Goal: Task Accomplishment & Management: Use online tool/utility

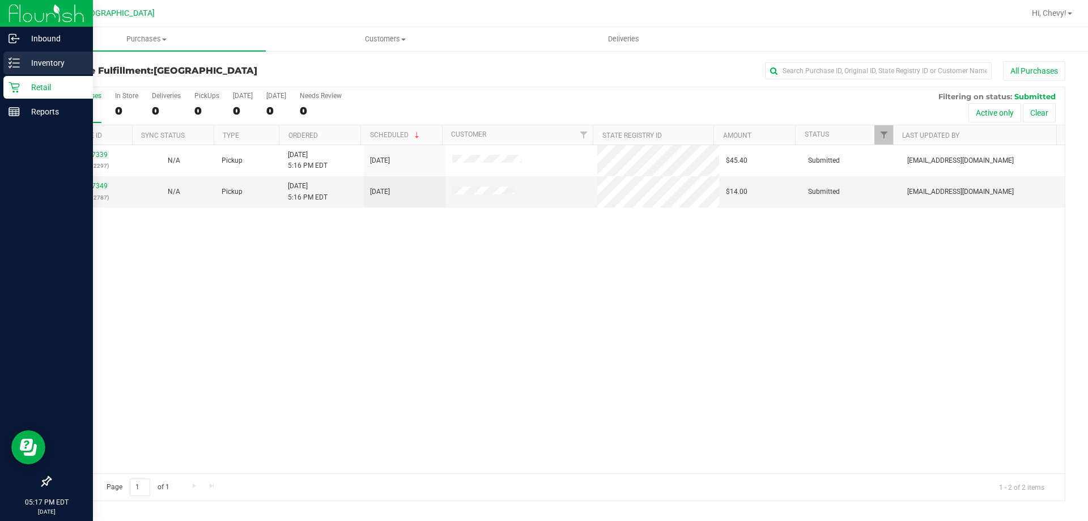
click at [24, 62] on p "Inventory" at bounding box center [54, 63] width 68 height 14
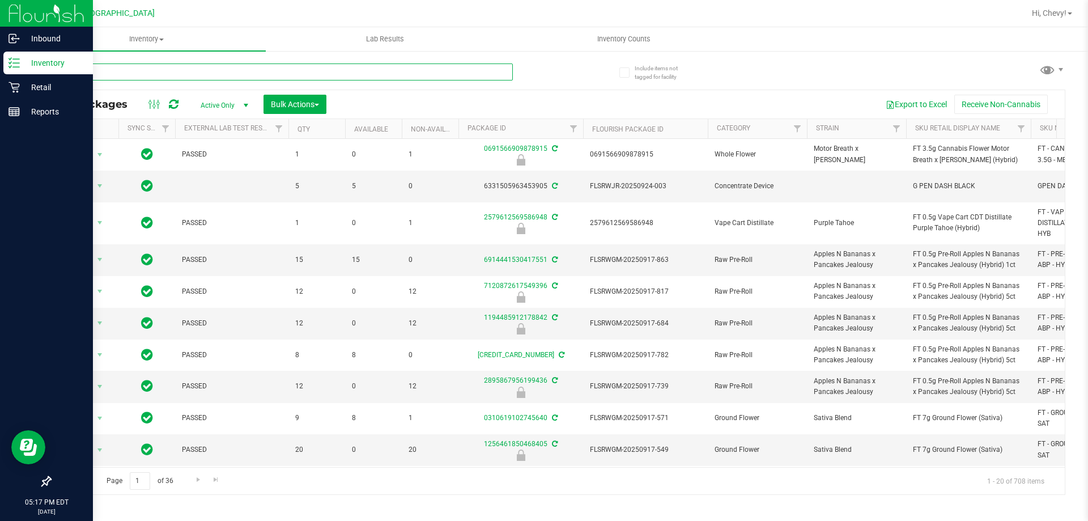
click at [168, 76] on input "text" at bounding box center [281, 71] width 463 height 17
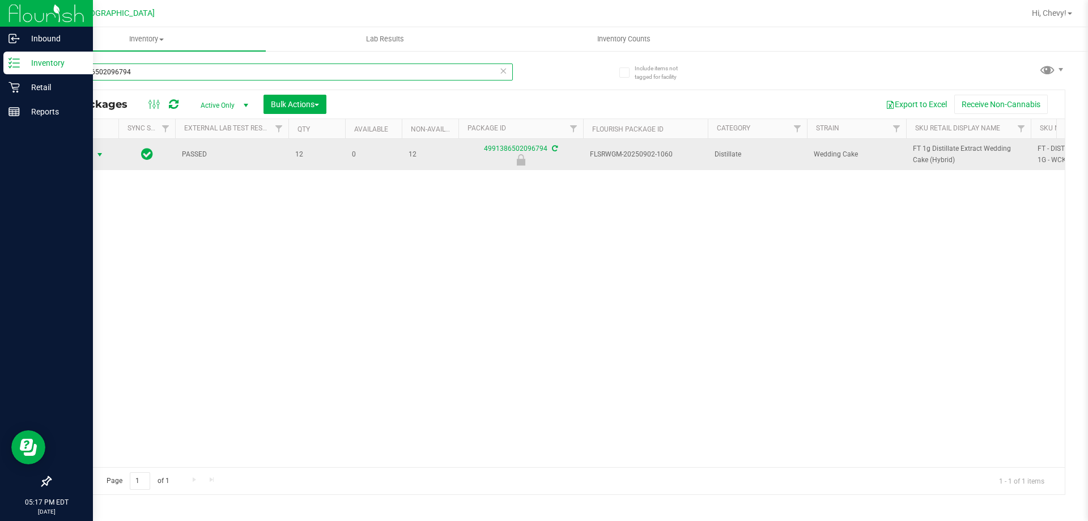
type input "4991386502096794"
click at [95, 157] on span "select" at bounding box center [100, 155] width 14 height 16
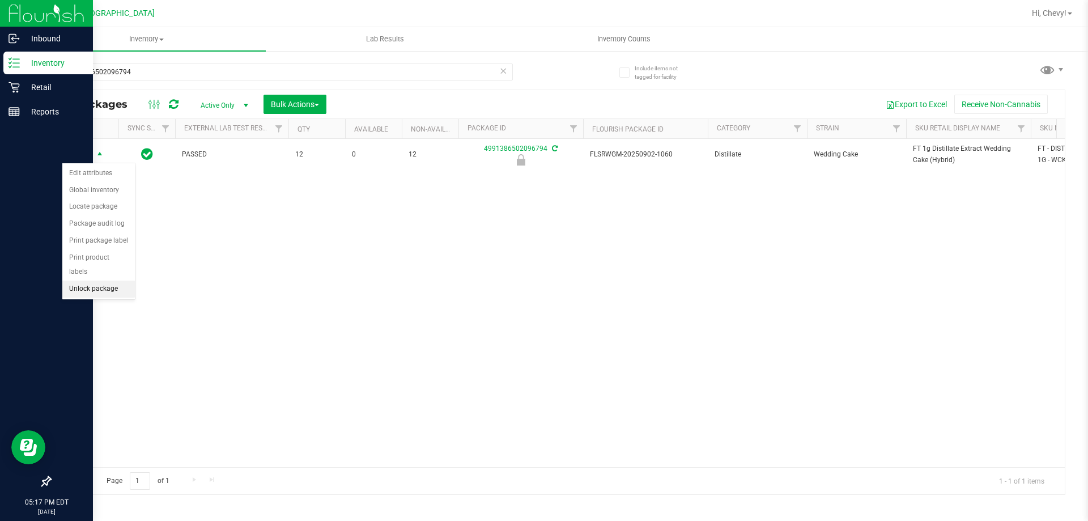
click at [91, 281] on li "Unlock package" at bounding box center [98, 289] width 73 height 17
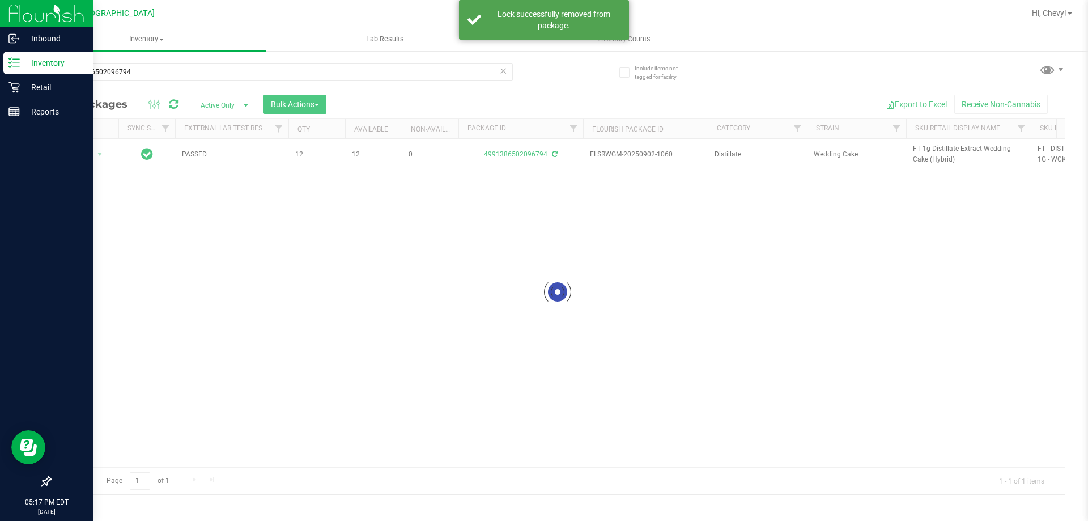
click at [966, 150] on div at bounding box center [557, 292] width 1015 height 404
click at [966, 150] on span "FT 1g Distillate Extract Wedding Cake (Hybrid)" at bounding box center [968, 154] width 111 height 22
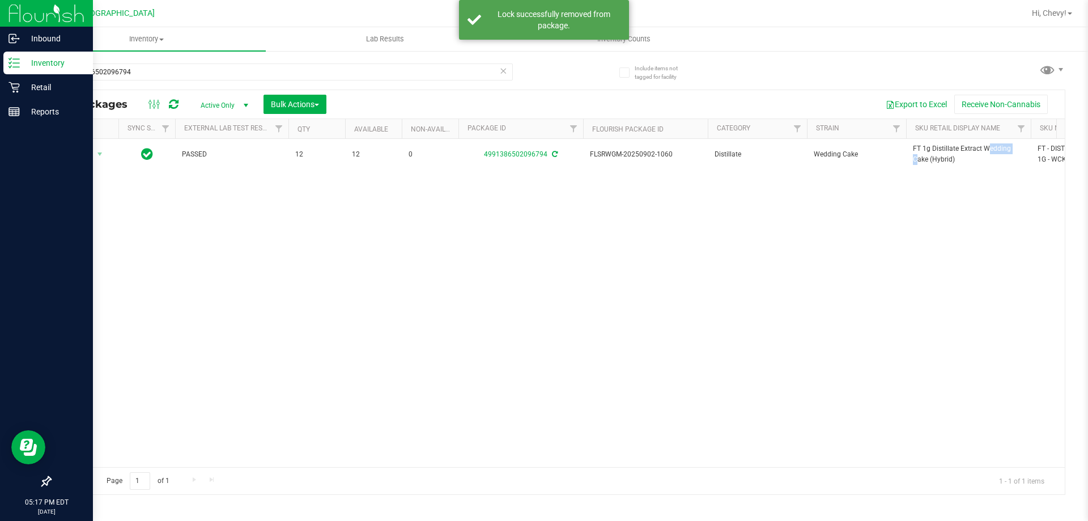
click at [966, 150] on span "FT 1g Distillate Extract Wedding Cake (Hybrid)" at bounding box center [968, 154] width 111 height 22
copy tr "FT 1g Distillate Extract Wedding Cake (Hybrid)"
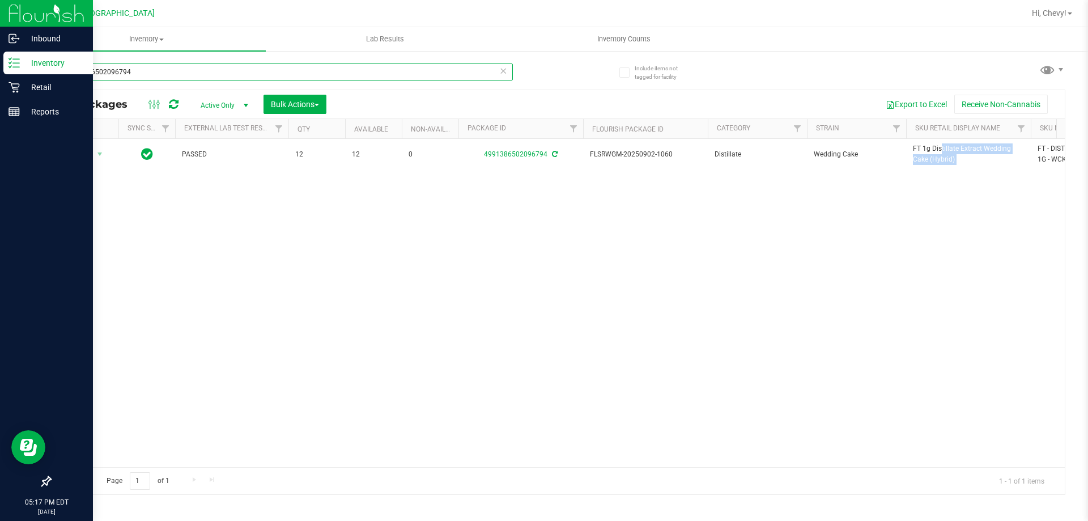
click at [102, 79] on input "4991386502096794" at bounding box center [281, 71] width 463 height 17
paste input "FT 1g Distillate Extract Wedding Cake (Hybrid)"
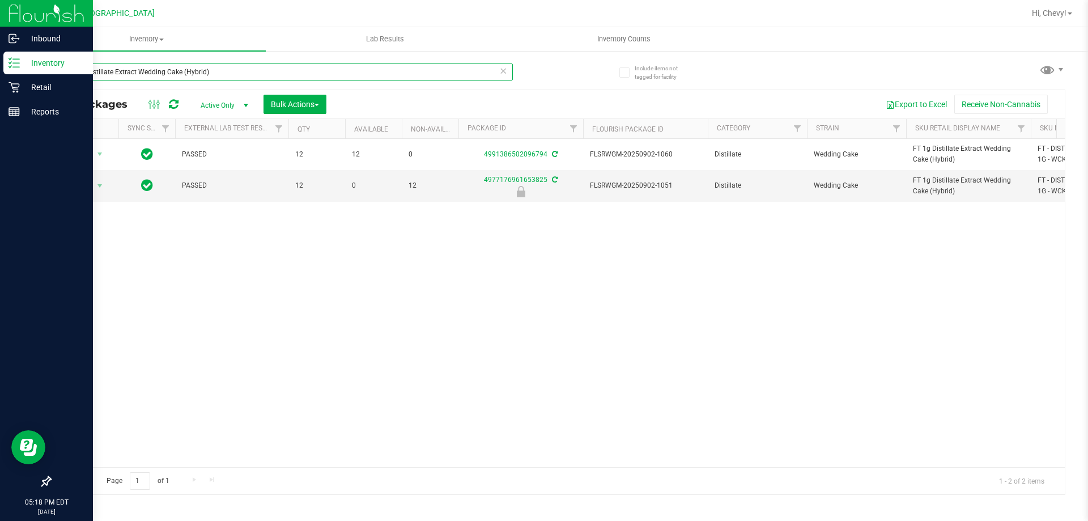
type input "FT 1g Distillate Extract Wedding Cake (Hybrid)"
click at [11, 92] on icon at bounding box center [14, 87] width 11 height 11
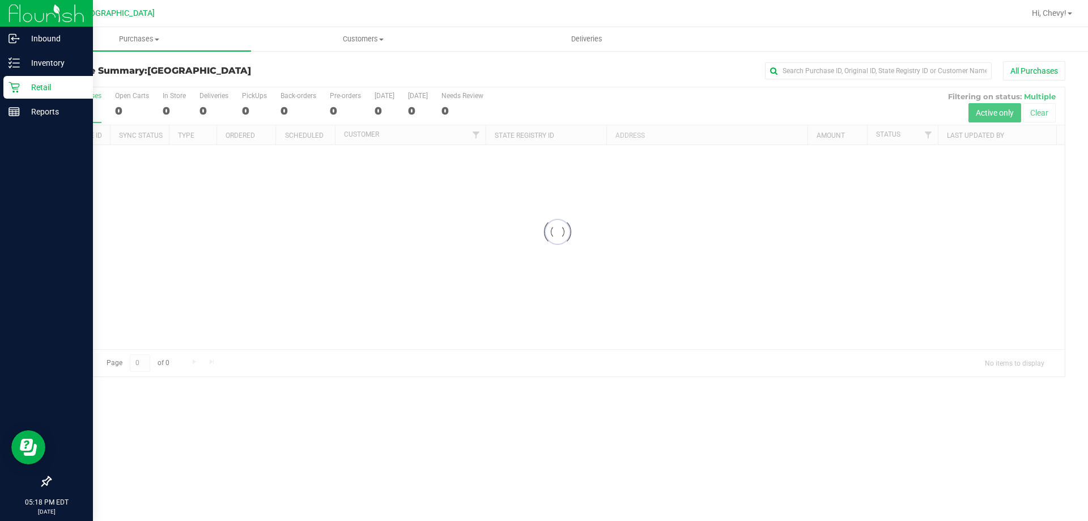
click at [45, 87] on p "Retail" at bounding box center [54, 87] width 68 height 14
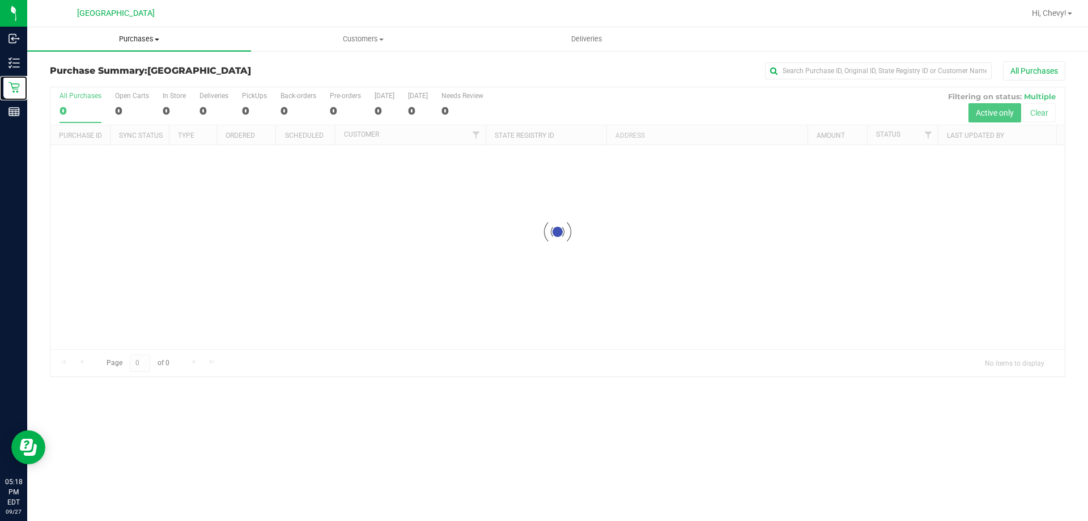
click at [142, 42] on span "Purchases" at bounding box center [139, 39] width 224 height 10
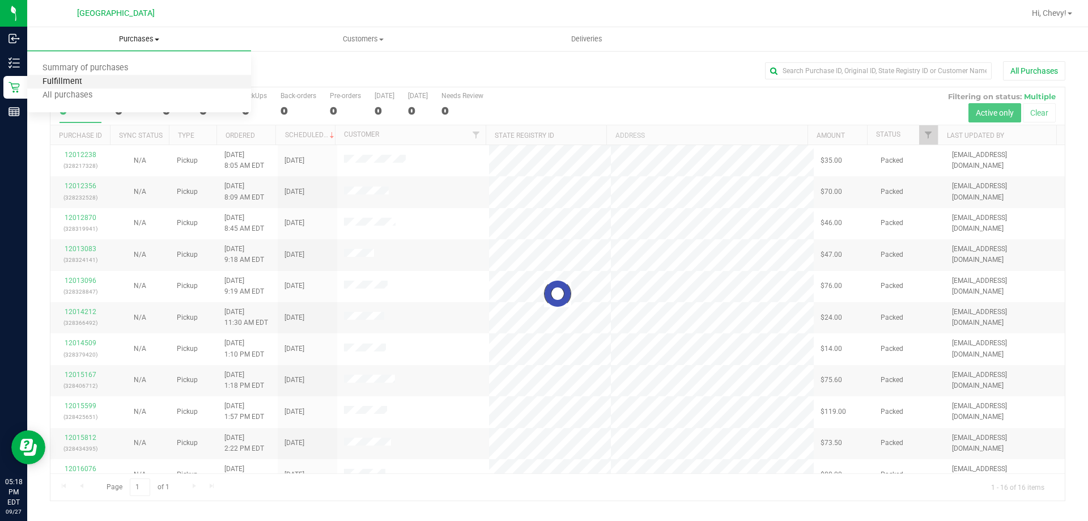
click at [62, 84] on span "Fulfillment" at bounding box center [62, 82] width 70 height 10
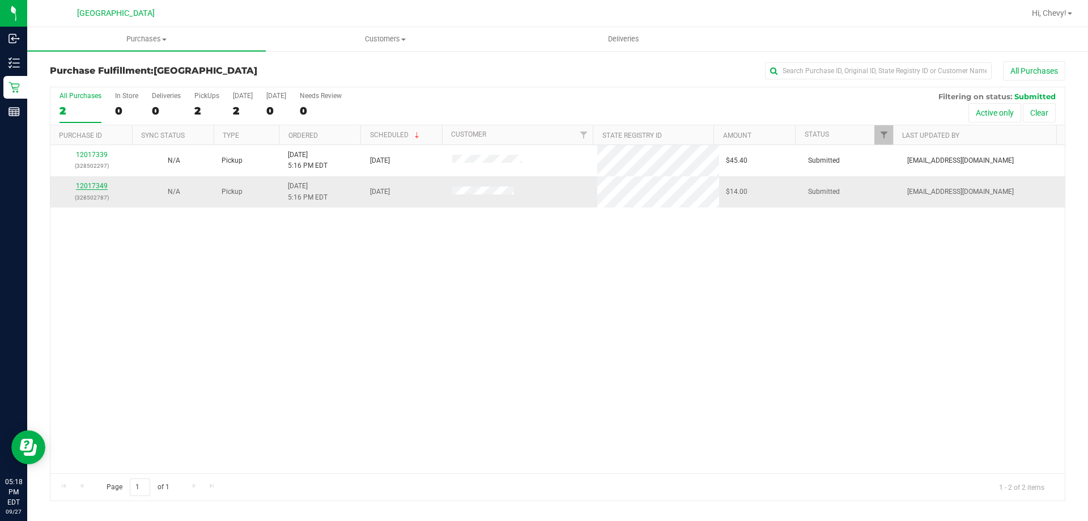
click at [85, 184] on link "12017349" at bounding box center [92, 186] width 32 height 8
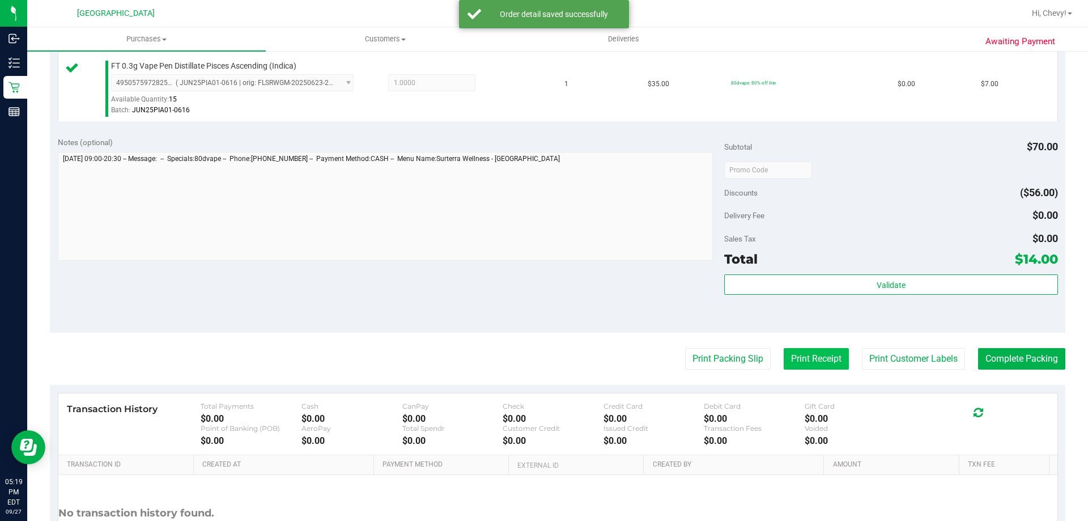
scroll to position [472, 0]
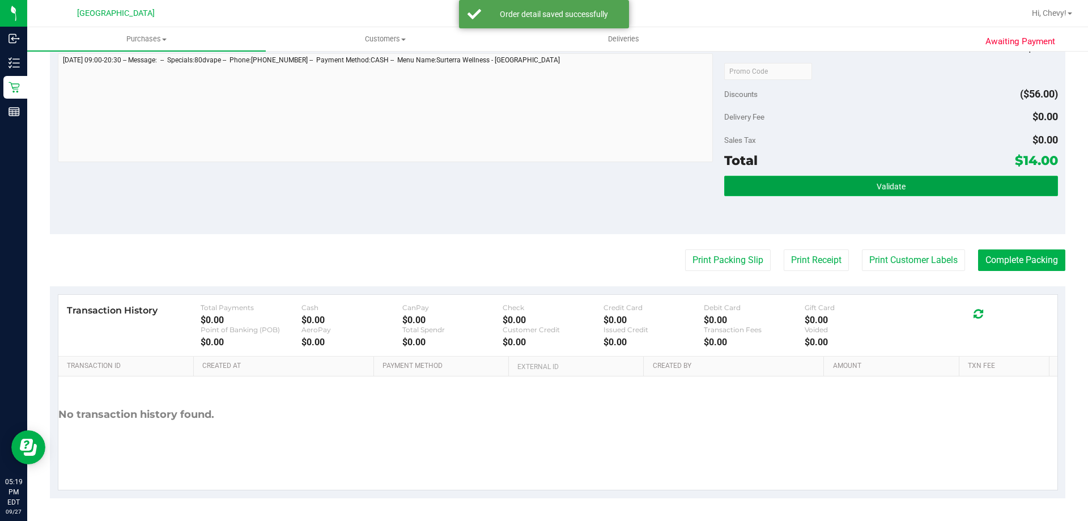
click at [904, 180] on button "Validate" at bounding box center [890, 186] width 333 height 20
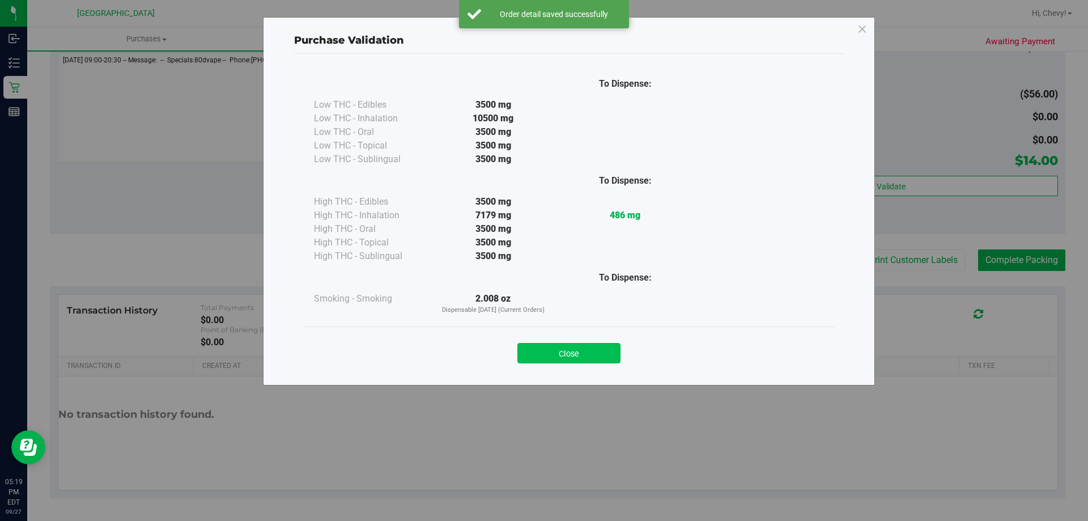
click at [578, 350] on button "Close" at bounding box center [569, 353] width 103 height 20
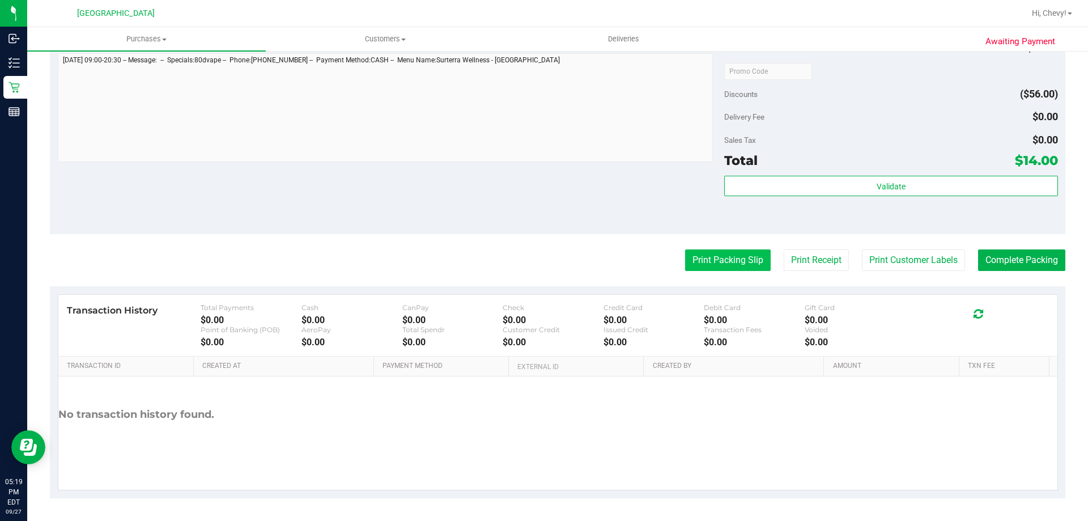
click at [735, 262] on button "Print Packing Slip" at bounding box center [728, 260] width 86 height 22
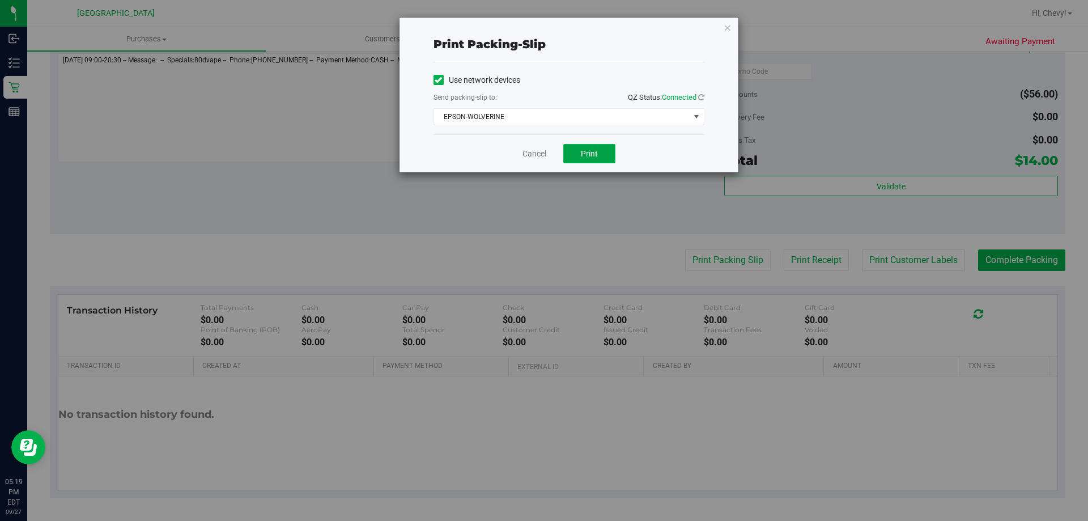
click at [599, 161] on button "Print" at bounding box center [589, 153] width 52 height 19
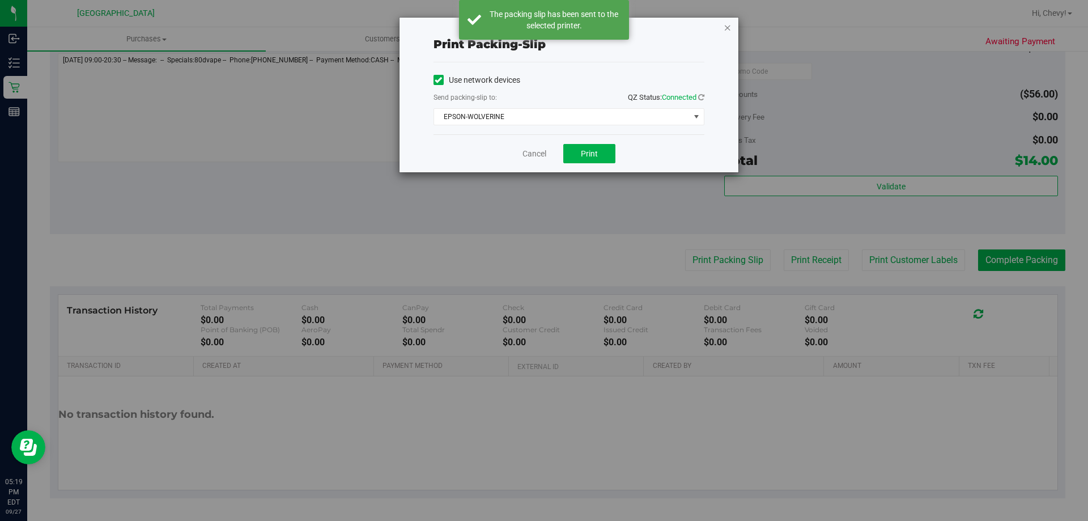
click at [729, 24] on icon "button" at bounding box center [728, 27] width 8 height 14
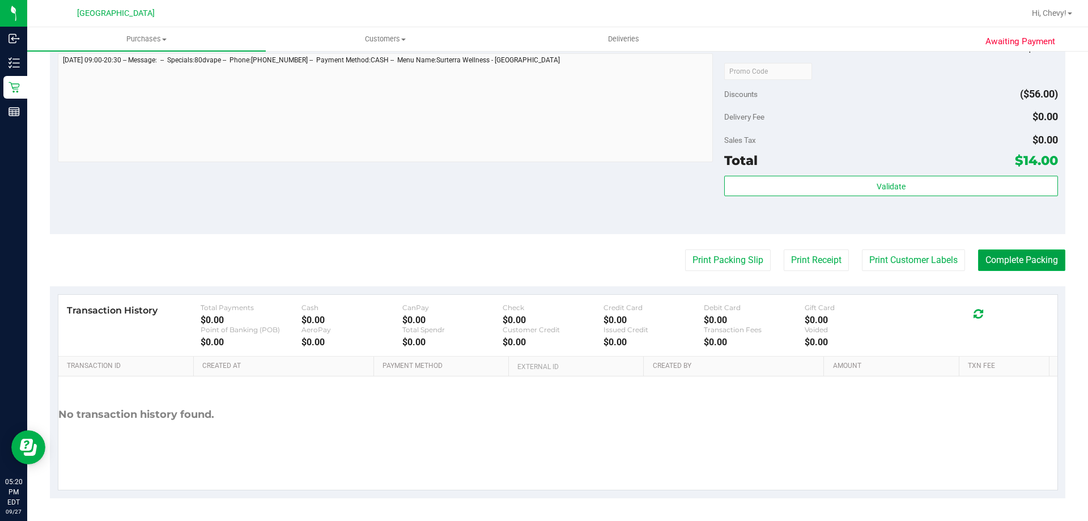
click at [1016, 269] on button "Complete Packing" at bounding box center [1021, 260] width 87 height 22
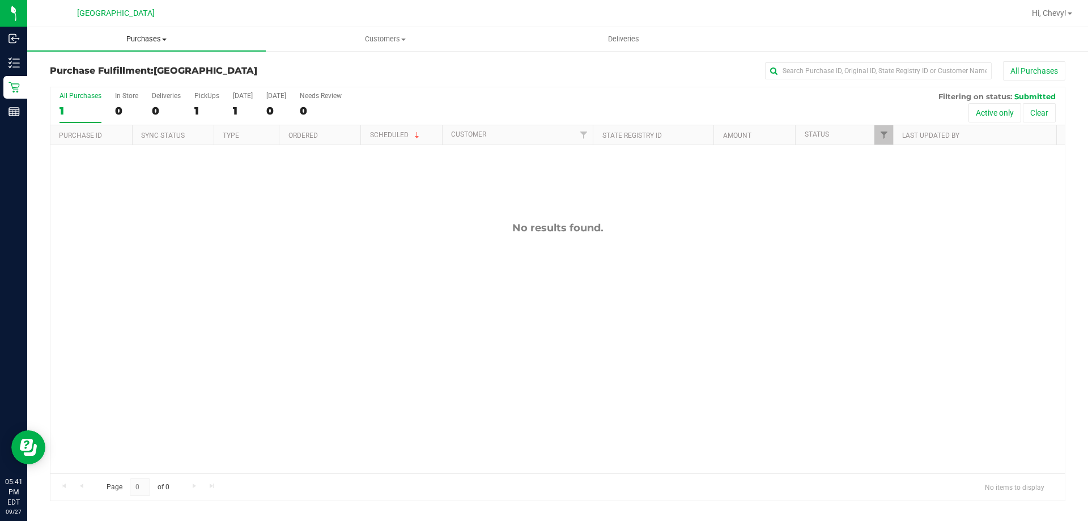
click at [151, 35] on span "Purchases" at bounding box center [146, 39] width 239 height 10
click at [124, 75] on li "Fulfillment" at bounding box center [146, 82] width 239 height 14
